Goal: Contribute content: Add original content to the website for others to see

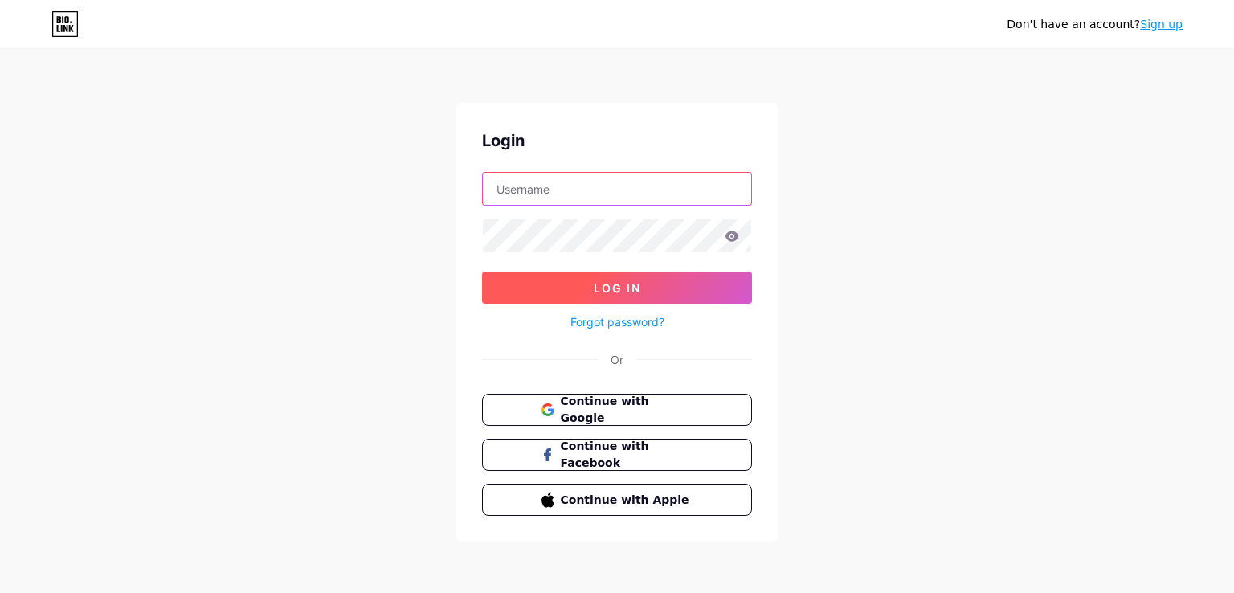
type input "[EMAIL_ADDRESS][DOMAIN_NAME]"
click at [662, 287] on button "Log In" at bounding box center [617, 287] width 270 height 32
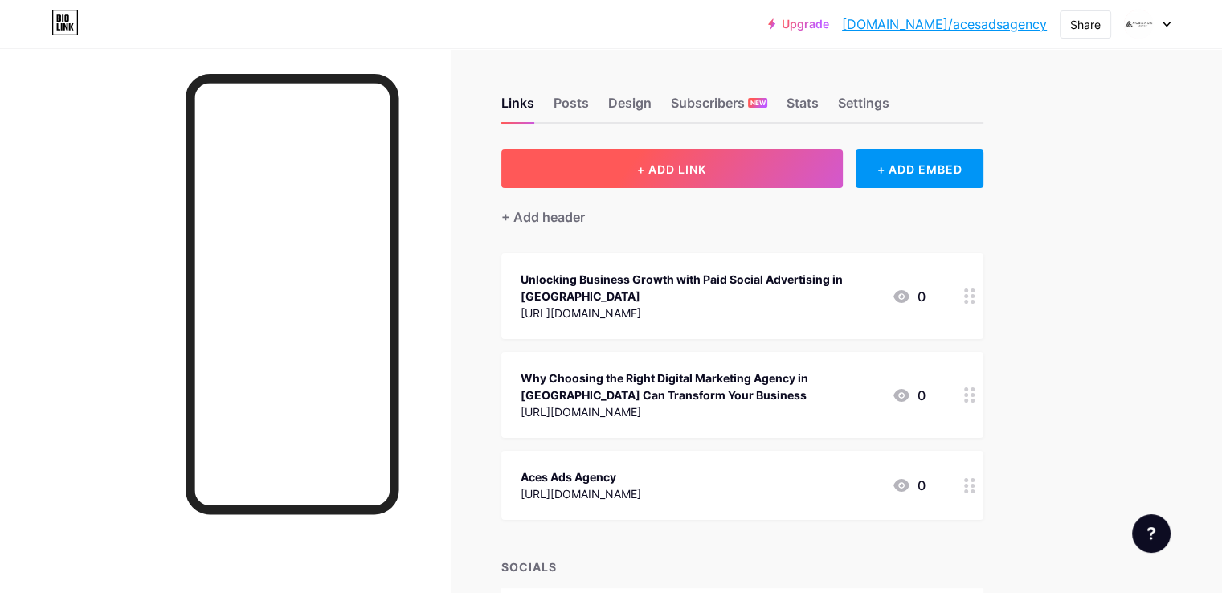
click at [706, 171] on span "+ ADD LINK" at bounding box center [671, 169] width 69 height 14
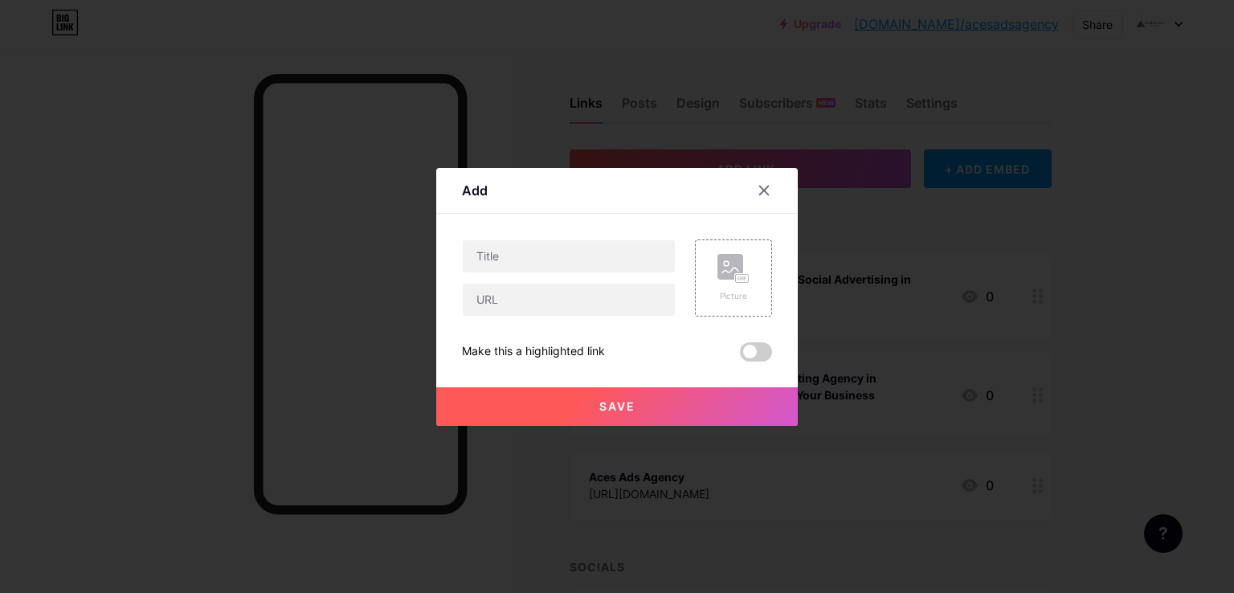
click at [527, 317] on div "Picture Make this a highlighted link Save" at bounding box center [617, 300] width 310 height 122
click at [561, 288] on input "text" at bounding box center [569, 300] width 212 height 32
paste input "[URL][DOMAIN_NAME]"
type input "[URL][DOMAIN_NAME]"
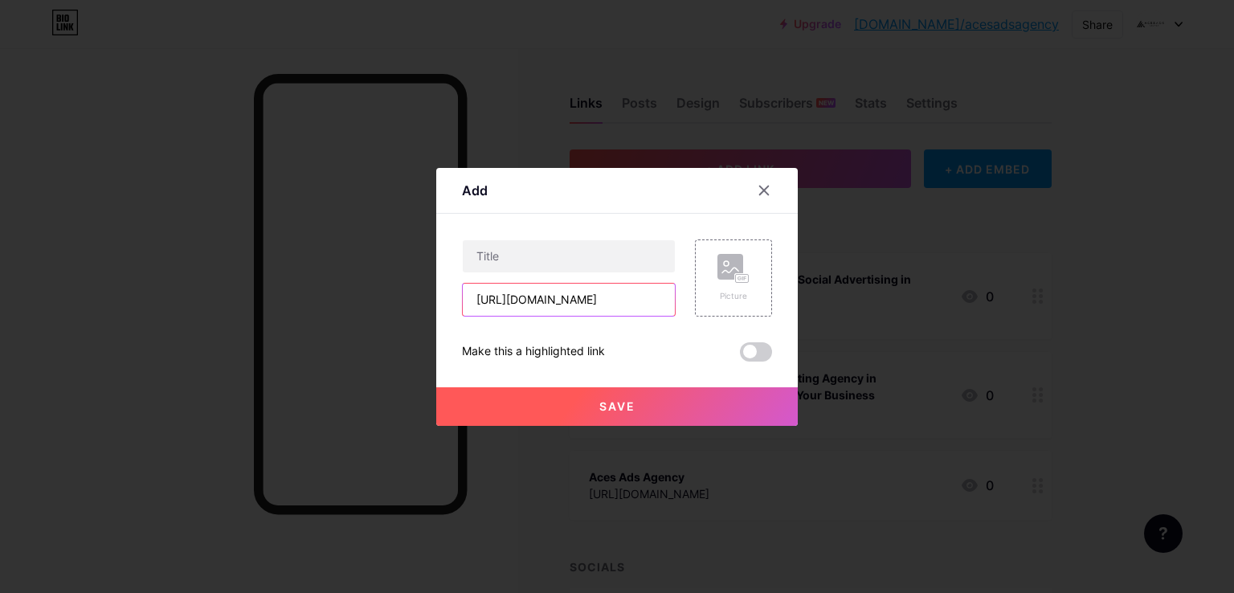
scroll to position [0, 0]
click at [595, 251] on input "text" at bounding box center [569, 256] width 212 height 32
paste input "Unlocking Success with Marketing Agencies in [GEOGRAPHIC_DATA]: Why Aces Ads St…"
type input "Unlocking Success with Marketing Agencies in [GEOGRAPHIC_DATA]: Why Aces Ads St…"
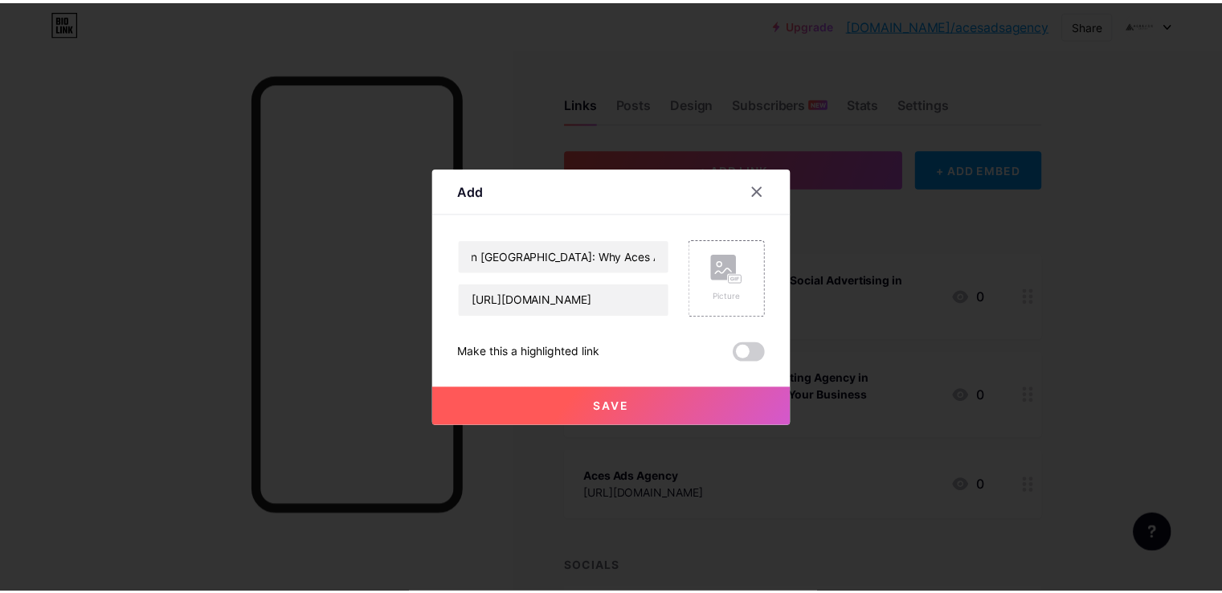
scroll to position [0, 0]
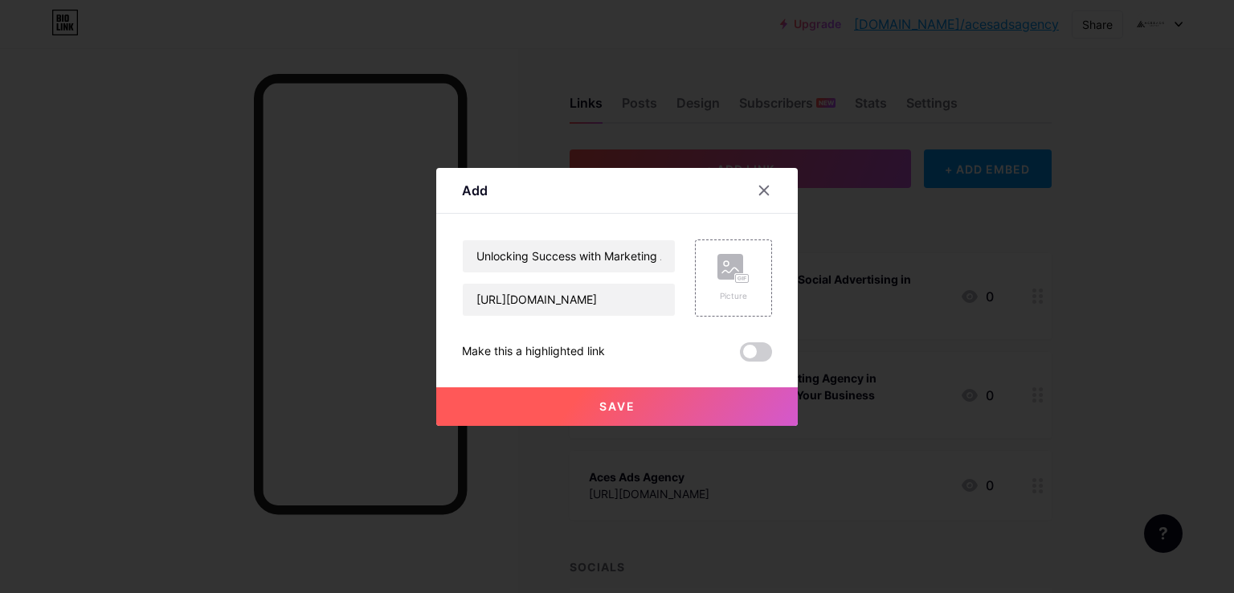
click at [748, 361] on div "Save" at bounding box center [616, 393] width 361 height 64
click at [757, 337] on div "Unlocking Success with Marketing Agencies in [GEOGRAPHIC_DATA]: Why Aces Ads St…" at bounding box center [617, 300] width 310 height 122
click at [752, 343] on span at bounding box center [756, 351] width 32 height 19
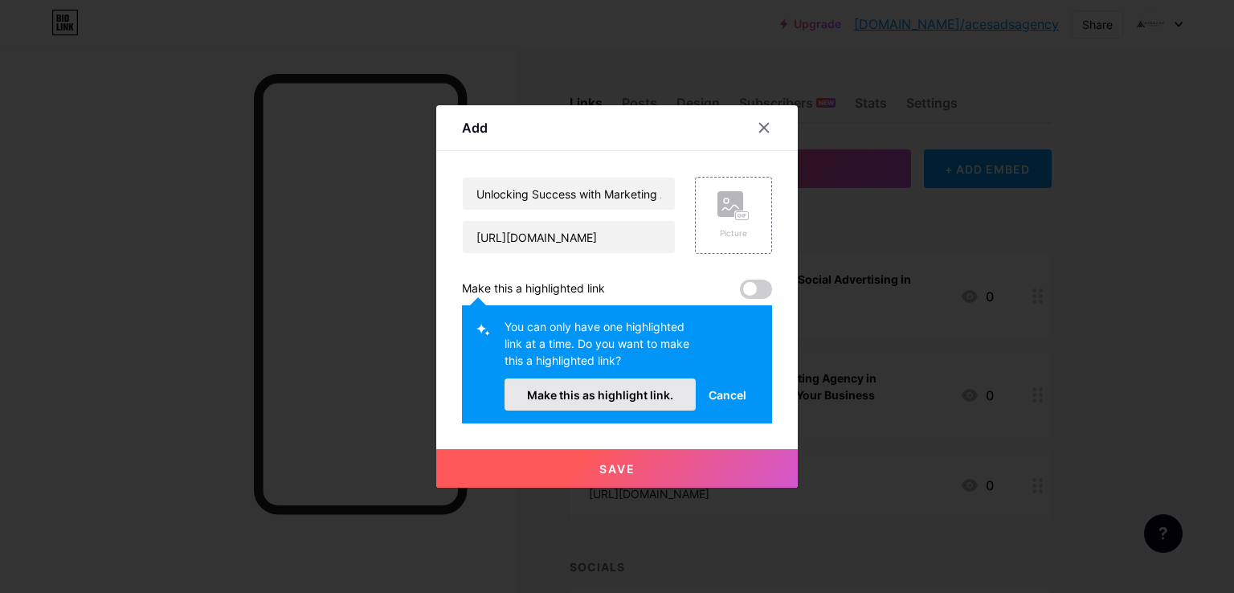
click at [644, 382] on button "Make this as highlight link." at bounding box center [599, 394] width 191 height 32
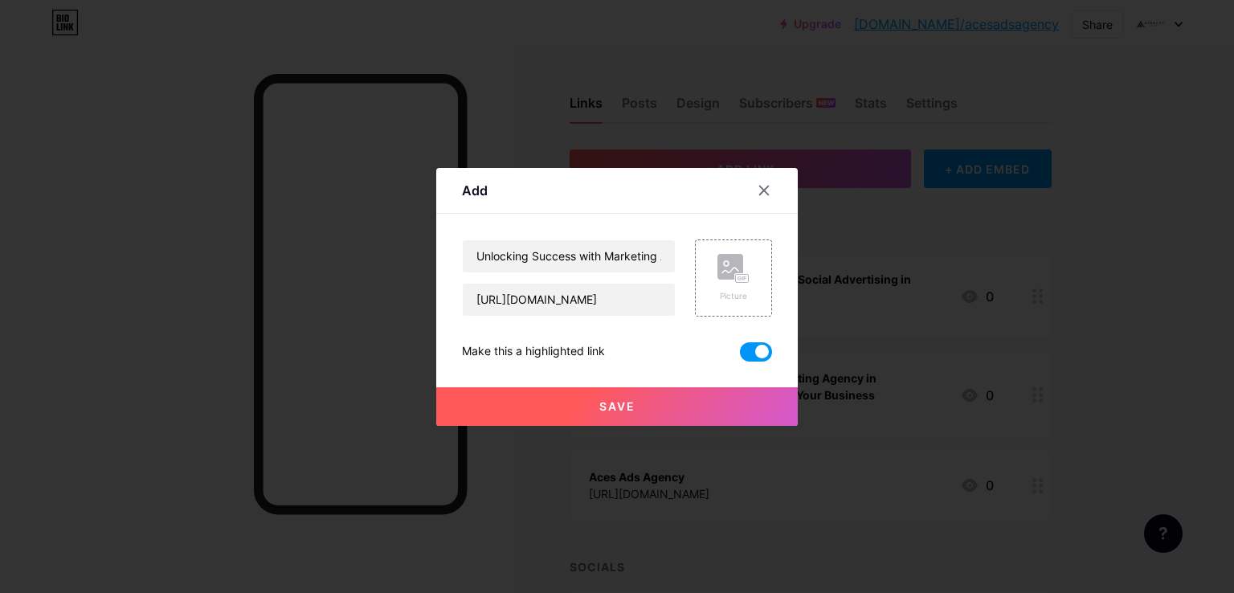
click at [696, 394] on button "Save" at bounding box center [616, 406] width 361 height 39
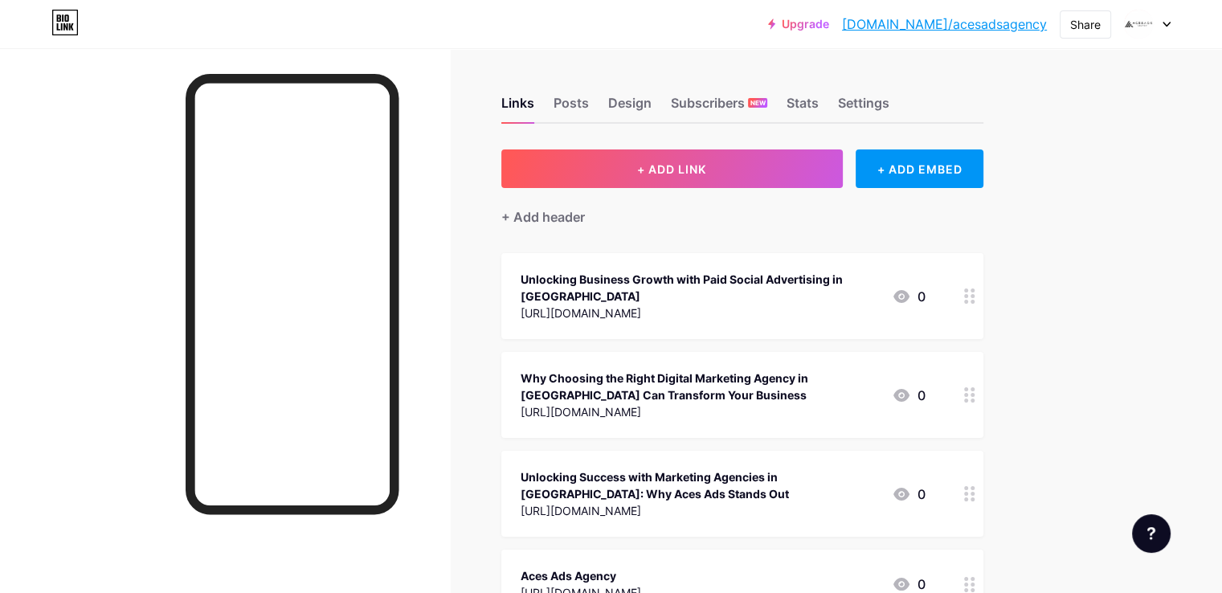
click at [966, 35] on div "Upgrade [DOMAIN_NAME]/acesad... [DOMAIN_NAME]/acesadsagency" at bounding box center [907, 24] width 279 height 29
click at [973, 30] on link "[DOMAIN_NAME]/acesadsagency" at bounding box center [944, 23] width 205 height 19
